Goal: Transaction & Acquisition: Obtain resource

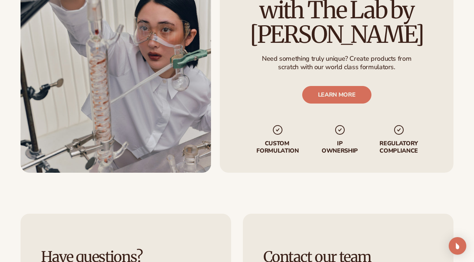
scroll to position [920, 0]
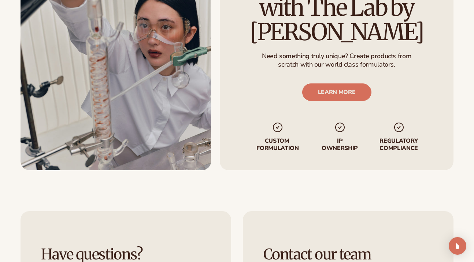
click at [276, 128] on li "Custom formulation" at bounding box center [278, 137] width 46 height 30
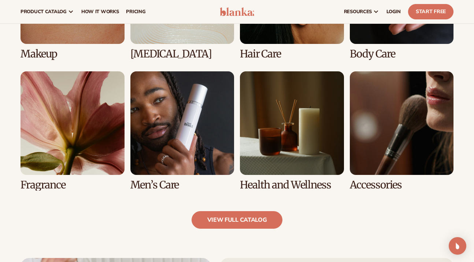
scroll to position [131, 0]
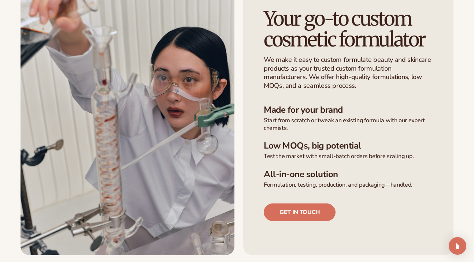
scroll to position [199, 0]
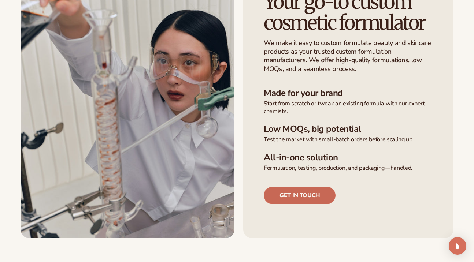
click at [311, 197] on link "Get in touch" at bounding box center [300, 196] width 72 height 18
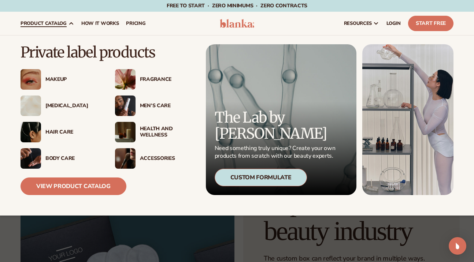
click at [72, 24] on icon at bounding box center [71, 24] width 3 height 2
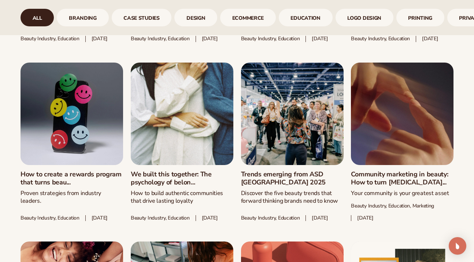
scroll to position [512, 0]
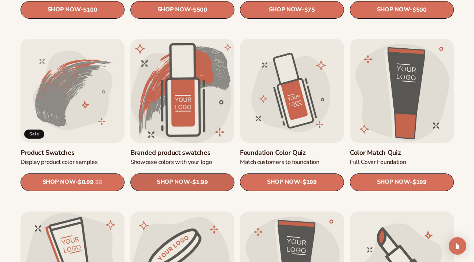
scroll to position [412, 0]
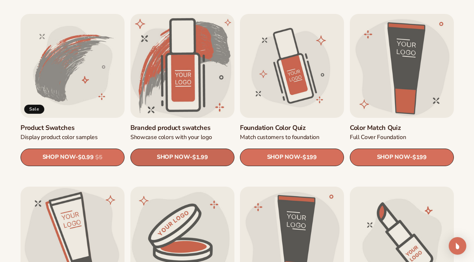
click at [191, 161] on link "SHOP NOW - Regular price $1.99 Sale price $1.99 Regular price Unit price / per" at bounding box center [182, 158] width 104 height 18
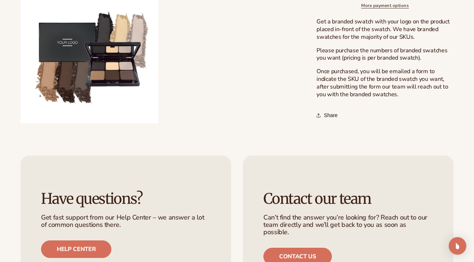
scroll to position [605, 0]
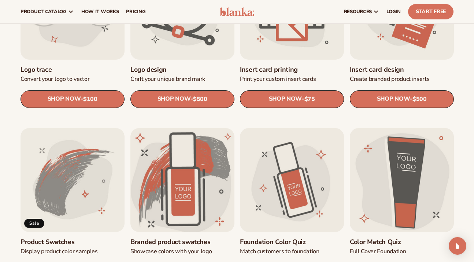
scroll to position [118, 0]
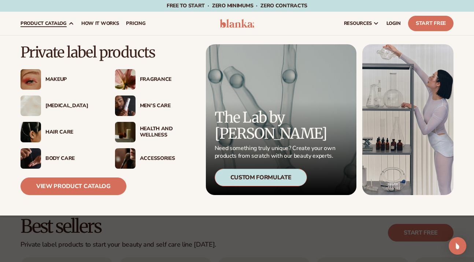
click at [53, 84] on div "Makeup" at bounding box center [61, 79] width 80 height 21
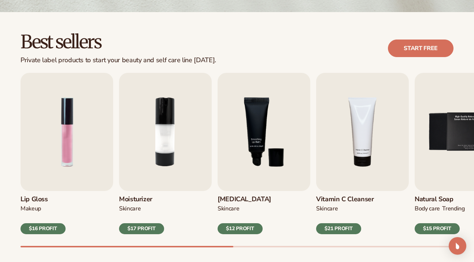
scroll to position [213, 0]
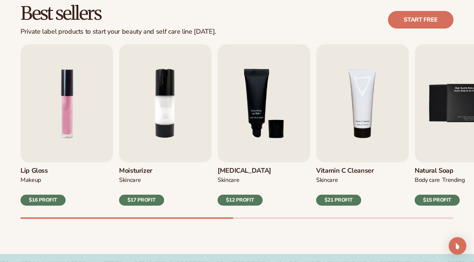
click at [53, 206] on div "Lip Gloss MAKEUP $16 PROFIT Moisturizer SKINCARE $17 PROFIT SKINCARE mens" at bounding box center [248, 131] width 454 height 175
